Goal: Information Seeking & Learning: Learn about a topic

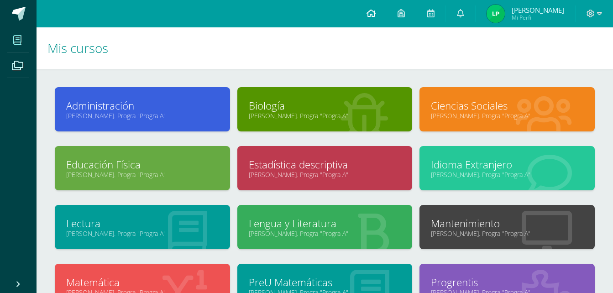
click at [371, 16] on icon at bounding box center [370, 13] width 9 height 8
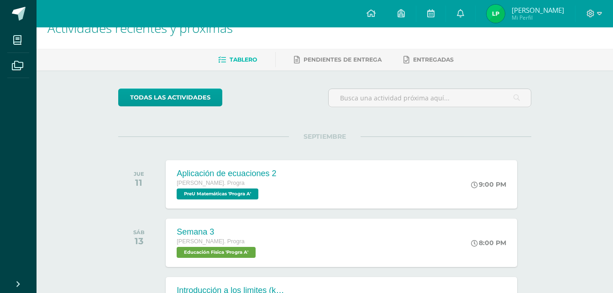
scroll to position [22, 0]
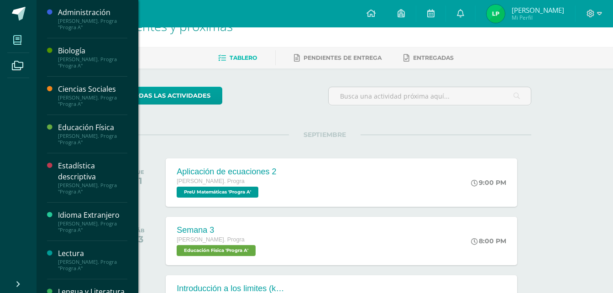
click at [21, 39] on icon at bounding box center [17, 40] width 8 height 9
click at [72, 63] on div "[PERSON_NAME]. Progra "Progra A"" at bounding box center [92, 62] width 69 height 13
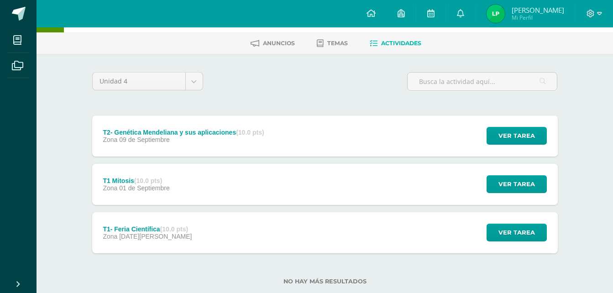
scroll to position [40, 0]
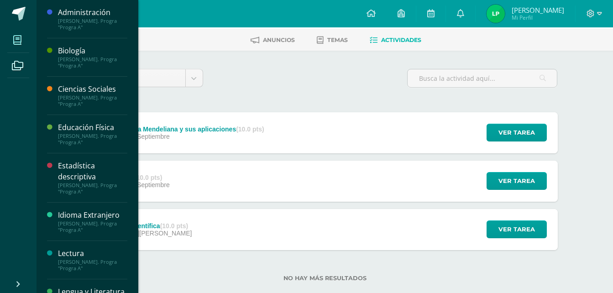
click at [14, 38] on span at bounding box center [17, 40] width 21 height 21
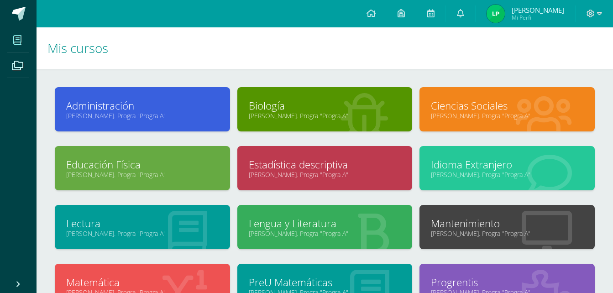
click at [347, 96] on icon at bounding box center [364, 115] width 50 height 45
click at [332, 107] on link "Biología" at bounding box center [325, 106] width 152 height 14
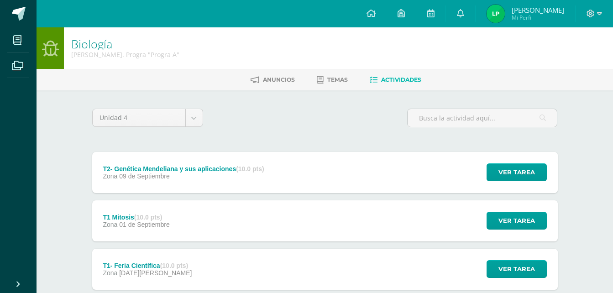
scroll to position [57, 0]
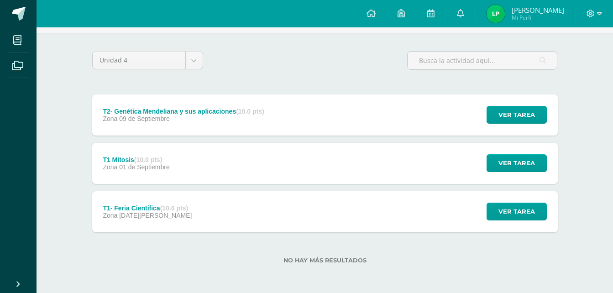
click at [351, 116] on div "T2- Genética Mendeliana y sus aplicaciones (10.0 pts) Zona 09 de Septiembre Ver…" at bounding box center [324, 114] width 465 height 41
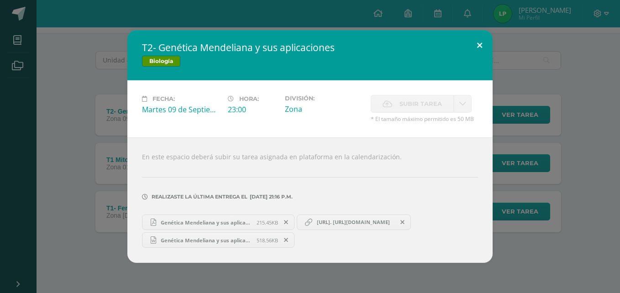
click at [476, 47] on button at bounding box center [479, 45] width 26 height 31
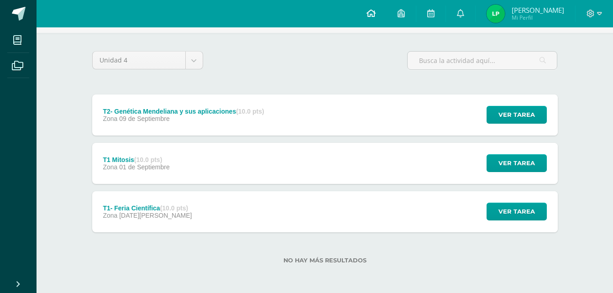
drag, startPoint x: 367, startPoint y: 18, endPoint x: 373, endPoint y: 13, distance: 7.5
click at [367, 18] on link at bounding box center [370, 13] width 31 height 27
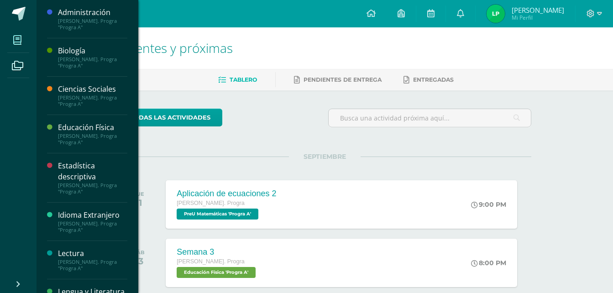
click at [21, 40] on icon at bounding box center [17, 40] width 8 height 9
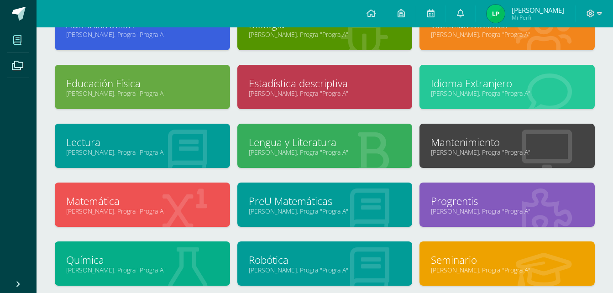
scroll to position [146, 0]
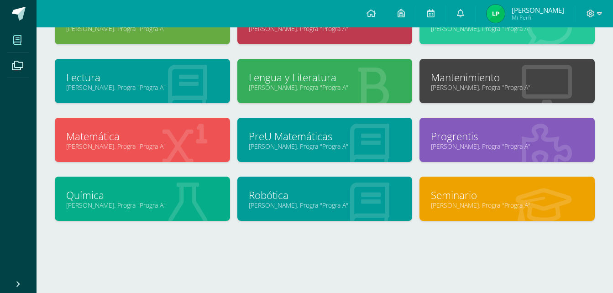
click at [121, 213] on div "Química Quinto Bach. Progra "Progra A"" at bounding box center [142, 199] width 175 height 44
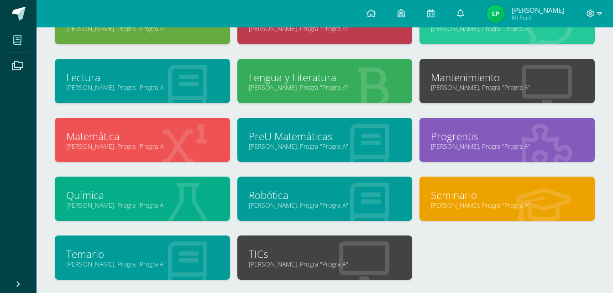
click at [113, 191] on link "Química" at bounding box center [142, 195] width 152 height 14
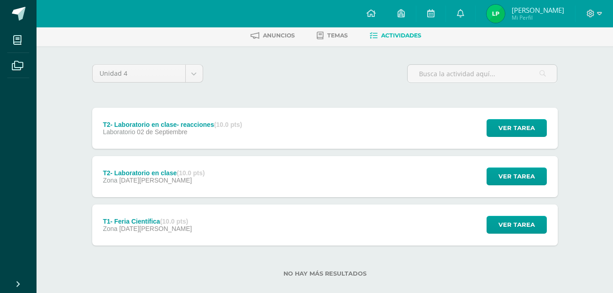
scroll to position [43, 0]
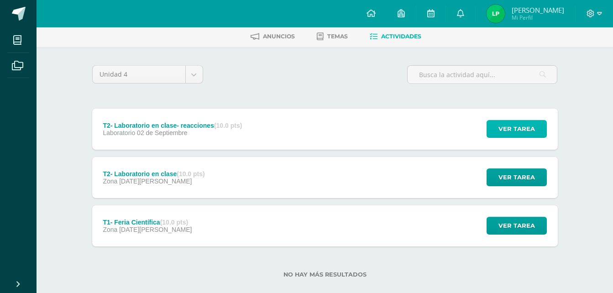
click at [508, 126] on span "Ver tarea" at bounding box center [516, 128] width 37 height 17
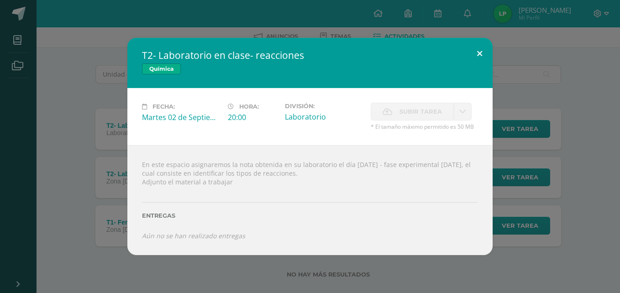
click at [475, 52] on button at bounding box center [479, 53] width 26 height 31
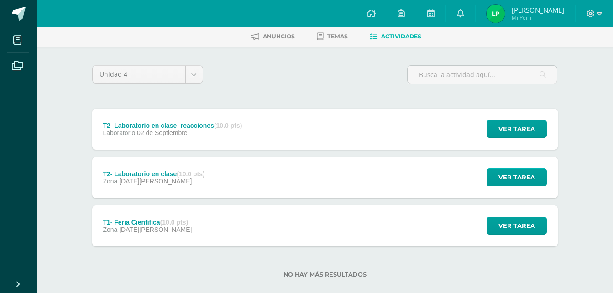
click at [288, 162] on div "T2- Laboratorio en clase (10.0 pts) Zona [DATE][PERSON_NAME] Ver tarea T2- Labo…" at bounding box center [324, 177] width 465 height 41
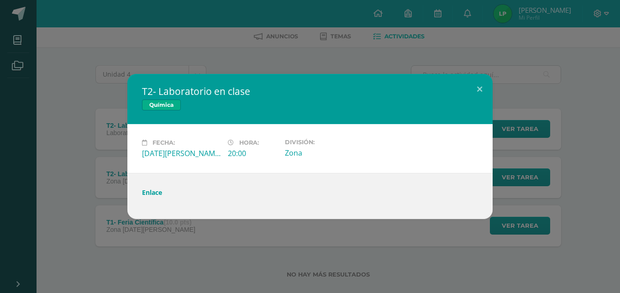
click at [154, 195] on link "Enlace" at bounding box center [152, 192] width 20 height 9
click at [114, 25] on div "T2- Laboratorio en clase Química Fecha: Martes 26 de Agosto Hora: 20:00 Divisió…" at bounding box center [310, 146] width 620 height 293
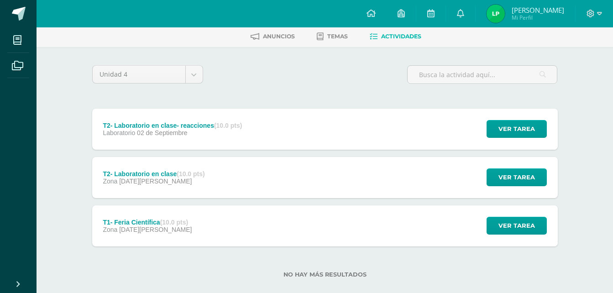
click at [255, 216] on div "T1- Feria Científica (10.0 pts) Zona 21 de Agosto Ver tarea T1- Feria Científic…" at bounding box center [324, 225] width 465 height 41
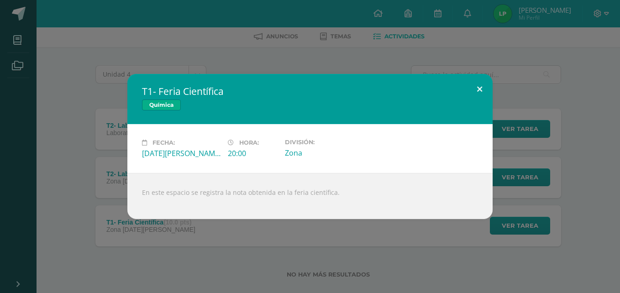
drag, startPoint x: 484, startPoint y: 96, endPoint x: 485, endPoint y: 103, distance: 6.5
click at [485, 104] on div "T1- Feria Científica Química Fecha: Jueves 21 de Agosto Hora: 20:00 División: Z…" at bounding box center [309, 146] width 365 height 145
click at [482, 103] on div "T1- Feria Científica Química Fecha: Jueves 21 de Agosto Hora: 20:00 División: Z…" at bounding box center [309, 146] width 365 height 145
click at [479, 87] on button at bounding box center [479, 89] width 26 height 31
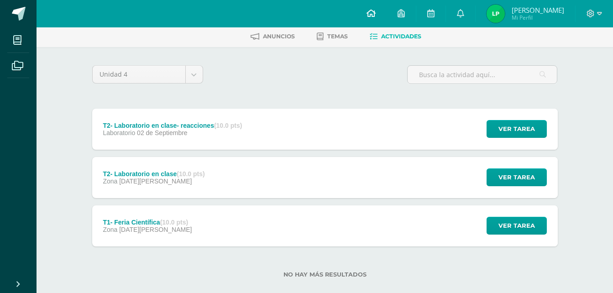
click at [371, 15] on icon at bounding box center [370, 13] width 9 height 8
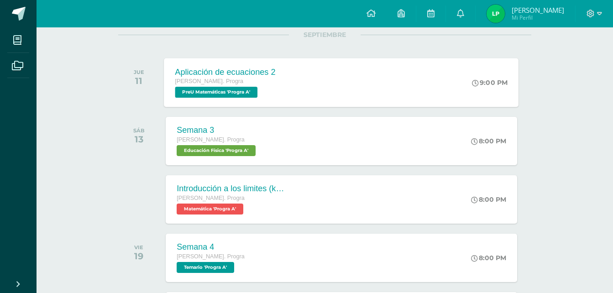
scroll to position [122, 0]
click at [253, 76] on div "Aplicación de ecuaciones 2" at bounding box center [225, 72] width 100 height 10
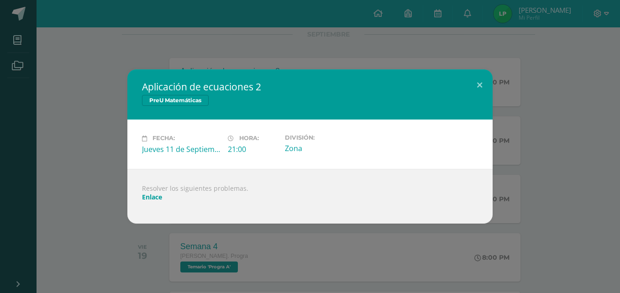
click at [151, 198] on link "Enlace" at bounding box center [152, 197] width 20 height 9
click at [547, 64] on div "Aplicación de ecuaciones 2 PreU Matemáticas Fecha: Jueves 11 de Septiembre Hora…" at bounding box center [310, 146] width 620 height 293
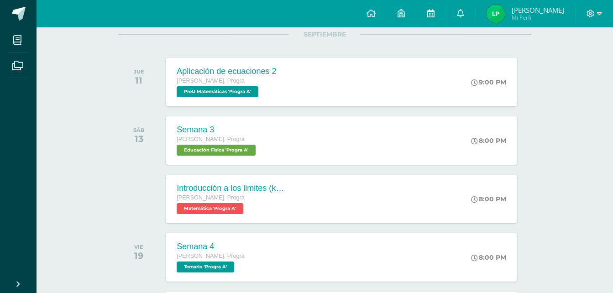
click at [431, 16] on icon at bounding box center [430, 13] width 7 height 8
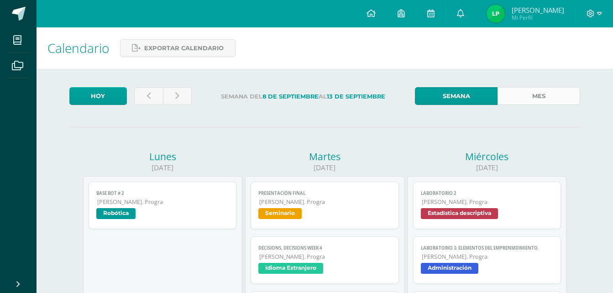
click at [538, 89] on link "Mes" at bounding box center [538, 96] width 83 height 18
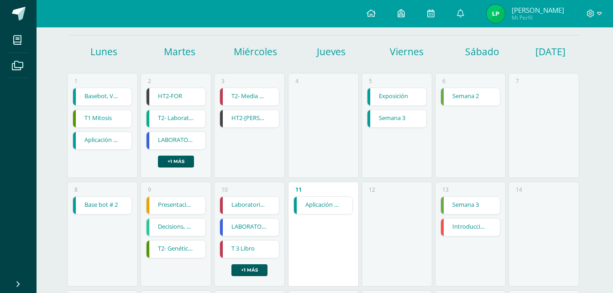
scroll to position [92, 0]
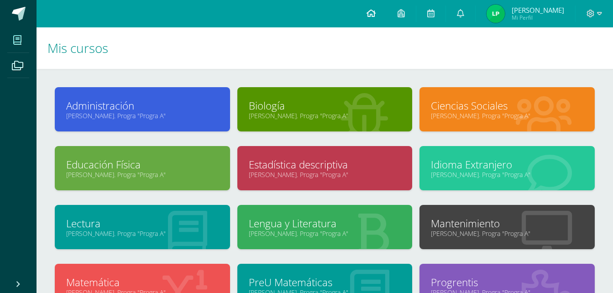
click at [365, 13] on link at bounding box center [370, 13] width 31 height 27
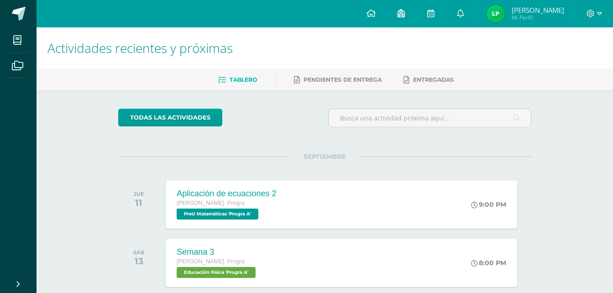
click at [416, 21] on link at bounding box center [400, 13] width 29 height 27
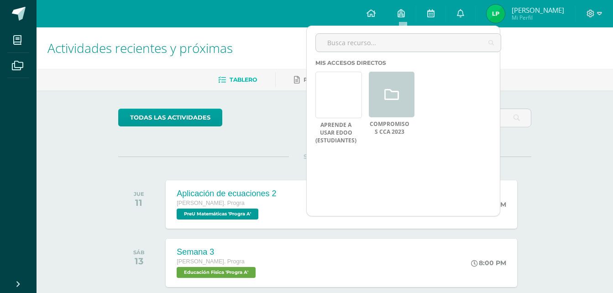
click at [244, 128] on div "todas las Actividades" at bounding box center [202, 122] width 175 height 26
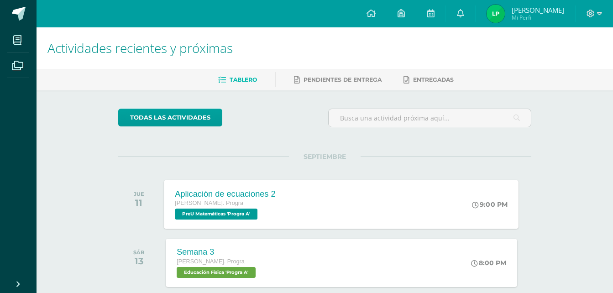
scroll to position [23, 0]
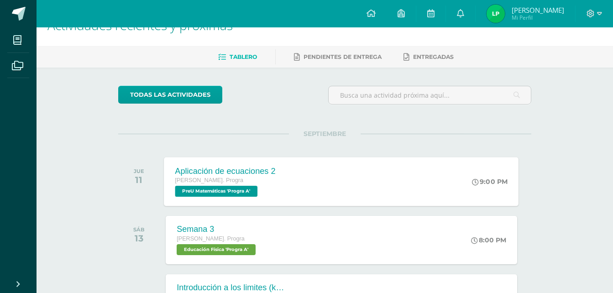
click at [269, 191] on div "Quinto Bach. Progra PreU Matemáticas 'Progra A'" at bounding box center [225, 186] width 100 height 21
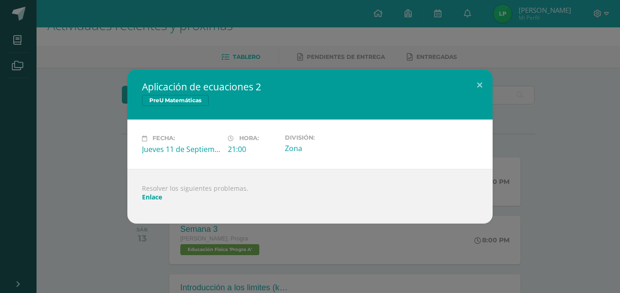
click at [157, 194] on link "Enlace" at bounding box center [152, 197] width 20 height 9
click at [529, 87] on div "Aplicación de ecuaciones 2 PreU Matemáticas Fecha: Jueves 11 de Septiembre Hora…" at bounding box center [310, 146] width 612 height 154
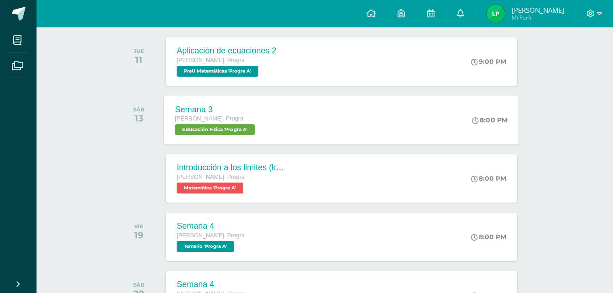
scroll to position [142, 0]
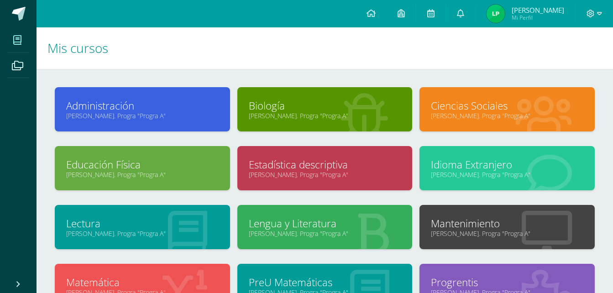
click at [49, 145] on div "Administración [PERSON_NAME]. Progra "Progra A" Biología [PERSON_NAME]. Progra …" at bounding box center [325, 254] width 576 height 370
click at [372, 6] on link at bounding box center [370, 13] width 31 height 27
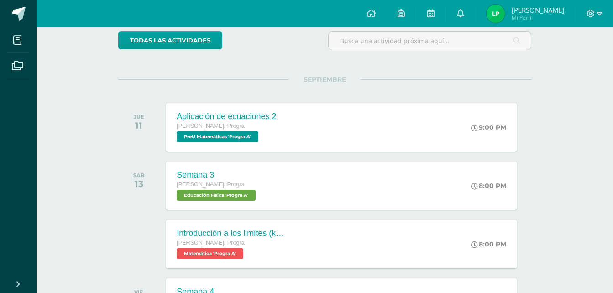
scroll to position [83, 0]
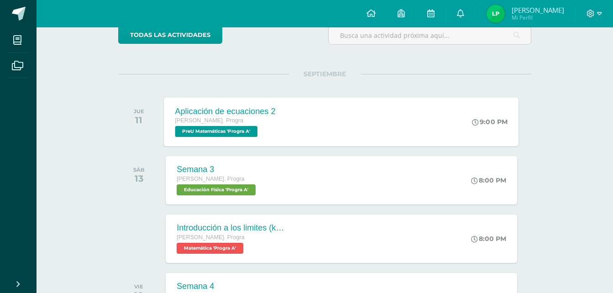
click at [223, 121] on span "[PERSON_NAME]. Progra" at bounding box center [209, 120] width 68 height 6
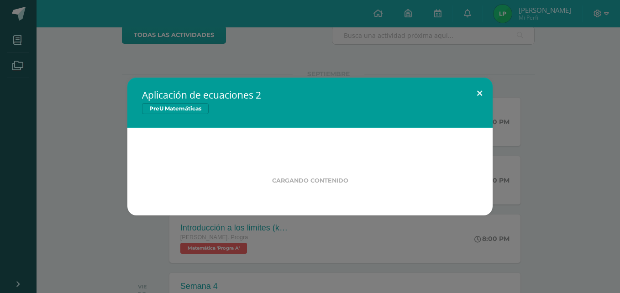
click at [476, 94] on button at bounding box center [479, 93] width 26 height 31
